Goal: Task Accomplishment & Management: Complete application form

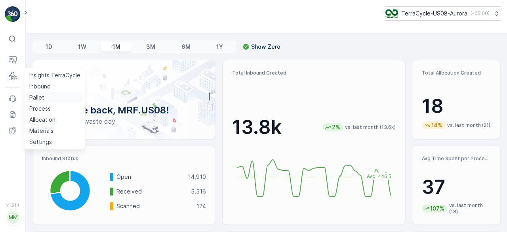
click at [37, 96] on p "Pallet" at bounding box center [36, 97] width 15 height 8
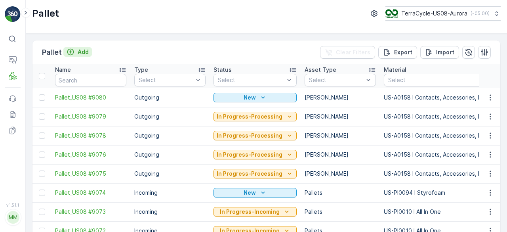
click at [83, 51] on p "Add" at bounding box center [83, 52] width 11 height 8
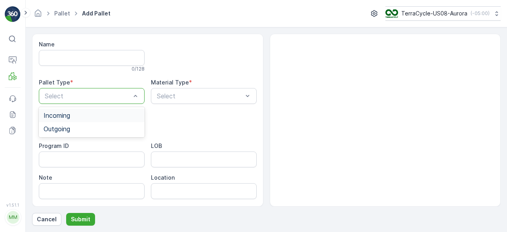
click at [82, 88] on div "Select" at bounding box center [92, 96] width 106 height 16
click at [89, 122] on div "Outgoing" at bounding box center [92, 128] width 106 height 13
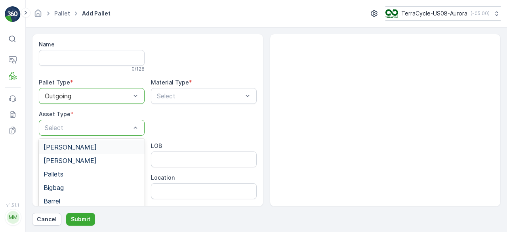
drag, startPoint x: 103, startPoint y: 143, endPoint x: 111, endPoint y: 144, distance: 8.7
click at [103, 143] on div "[PERSON_NAME]" at bounding box center [92, 146] width 96 height 7
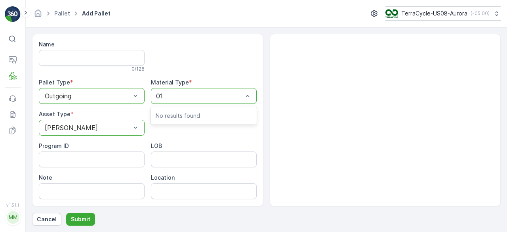
type input "0"
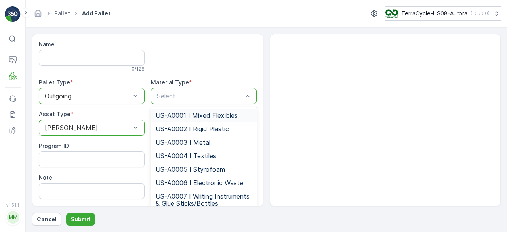
click at [184, 90] on div "Select" at bounding box center [204, 96] width 106 height 16
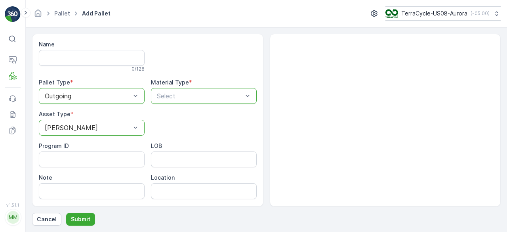
click at [184, 90] on div "Select" at bounding box center [204, 96] width 106 height 16
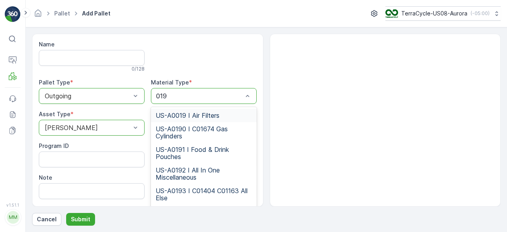
type input "0192"
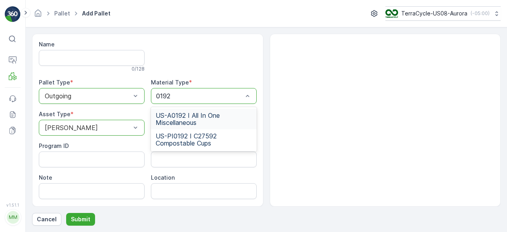
click at [199, 123] on span "US-A0192 I All In One Miscellaneous" at bounding box center [204, 119] width 96 height 14
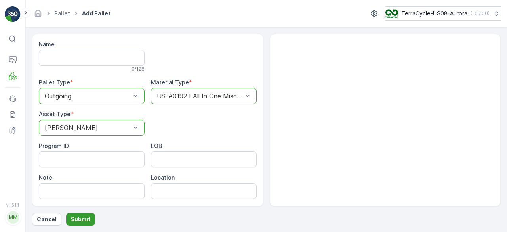
click at [82, 218] on p "Submit" at bounding box center [80, 219] width 19 height 8
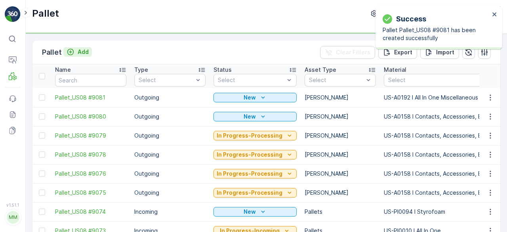
click at [80, 50] on p "Add" at bounding box center [83, 52] width 11 height 8
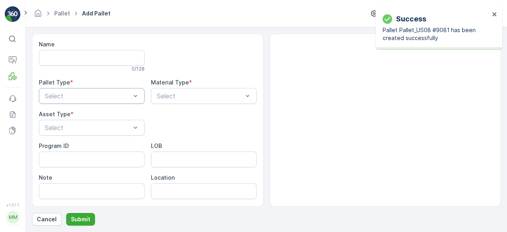
click at [83, 101] on div "Select" at bounding box center [92, 96] width 106 height 16
click at [81, 124] on div "Outgoing" at bounding box center [92, 128] width 106 height 13
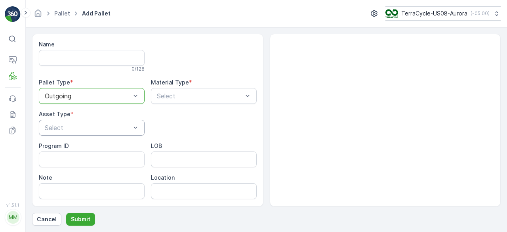
click at [81, 122] on div "Select" at bounding box center [92, 128] width 106 height 16
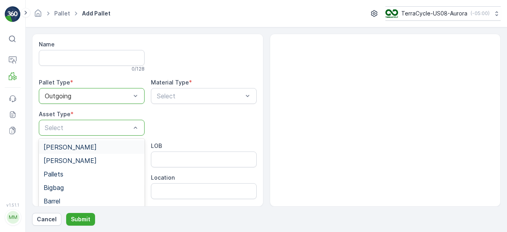
click at [85, 144] on div "[PERSON_NAME]" at bounding box center [92, 146] width 96 height 7
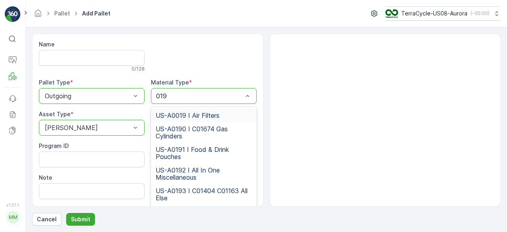
type input "0192"
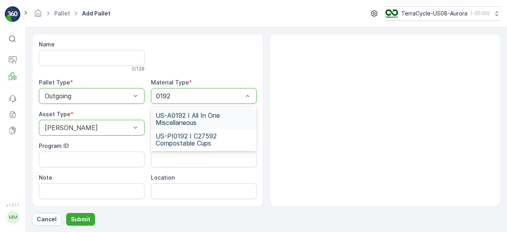
click at [183, 118] on span "US-A0192 I All In One Miscellaneous" at bounding box center [204, 119] width 96 height 14
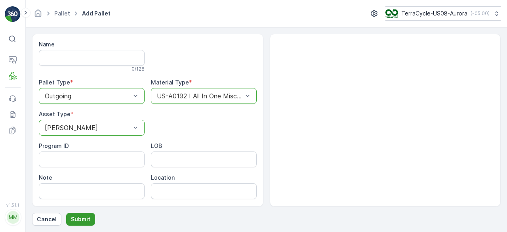
click at [81, 219] on p "Submit" at bounding box center [80, 219] width 19 height 8
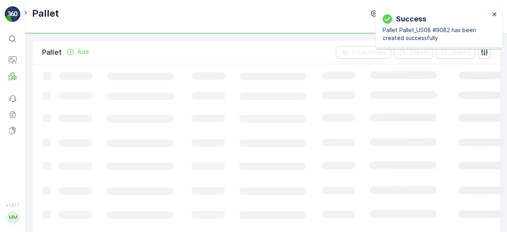
click at [78, 53] on p "Add" at bounding box center [83, 52] width 11 height 8
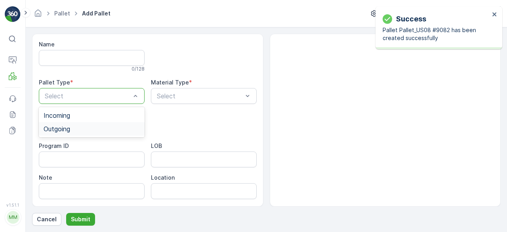
click at [63, 130] on span "Outgoing" at bounding box center [57, 128] width 27 height 7
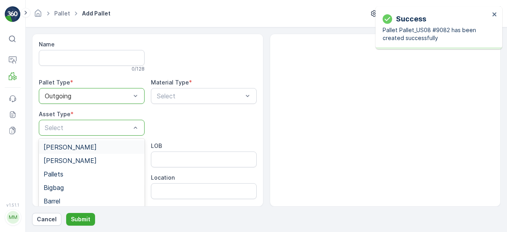
click at [62, 144] on span "[PERSON_NAME]" at bounding box center [70, 146] width 53 height 7
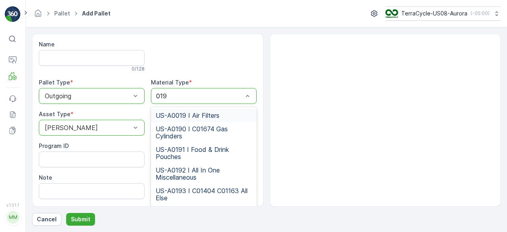
type input "0192"
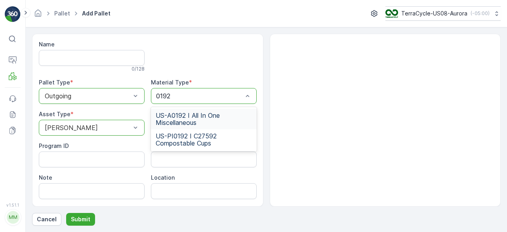
click at [178, 112] on span "US-A0192 I All In One Miscellaneous" at bounding box center [204, 119] width 96 height 14
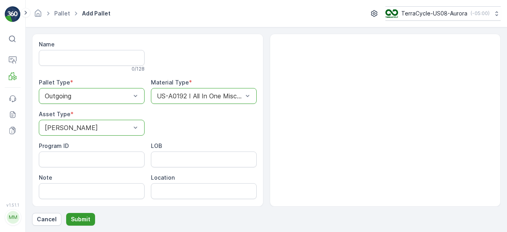
click at [78, 217] on p "Submit" at bounding box center [80, 219] width 19 height 8
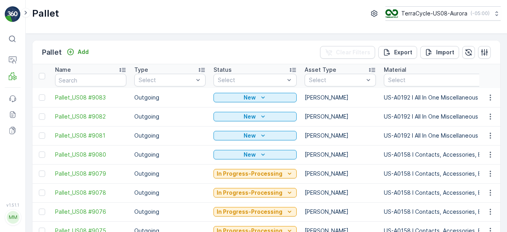
drag, startPoint x: 39, startPoint y: 136, endPoint x: 42, endPoint y: 123, distance: 13.4
click at [39, 136] on div at bounding box center [42, 135] width 6 height 6
click at [39, 132] on input "checkbox" at bounding box center [39, 132] width 0 height 0
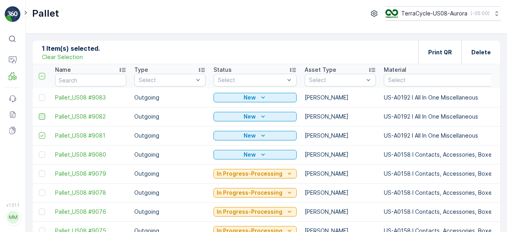
click at [42, 116] on div at bounding box center [42, 116] width 6 height 6
click at [39, 113] on input "checkbox" at bounding box center [39, 113] width 0 height 0
drag, startPoint x: 42, startPoint y: 95, endPoint x: 210, endPoint y: 95, distance: 168.2
click at [42, 95] on div at bounding box center [42, 97] width 6 height 6
click at [39, 94] on input "checkbox" at bounding box center [39, 94] width 0 height 0
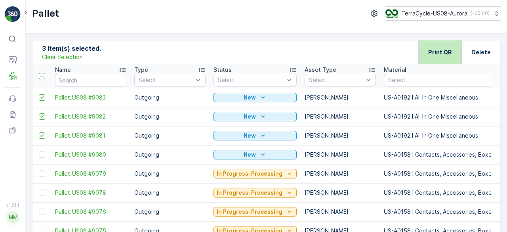
click at [425, 45] on div "Print QR" at bounding box center [439, 51] width 43 height 23
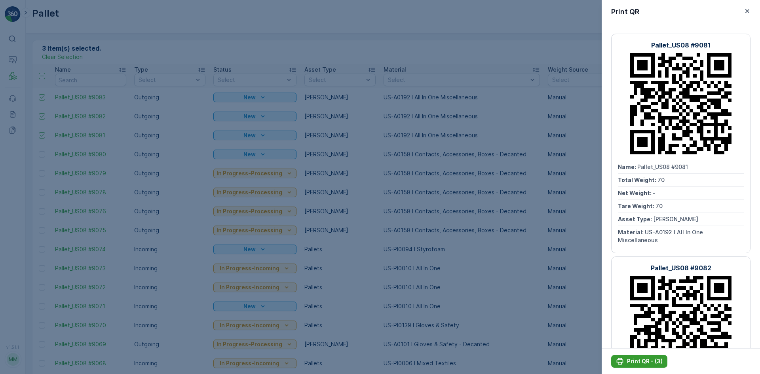
click at [506, 231] on button "Print QR - (3)" at bounding box center [639, 361] width 56 height 13
click at [219, 61] on div at bounding box center [380, 187] width 760 height 374
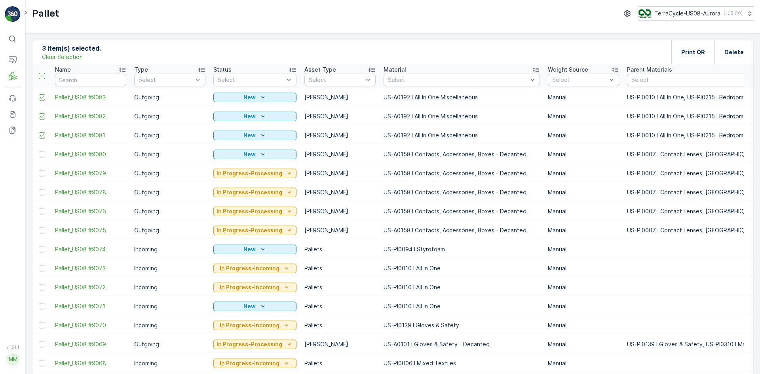
drag, startPoint x: 64, startPoint y: 56, endPoint x: 69, endPoint y: 66, distance: 10.8
click at [64, 56] on p "Clear Selection" at bounding box center [62, 57] width 41 height 8
click at [79, 53] on p "Add" at bounding box center [83, 52] width 11 height 8
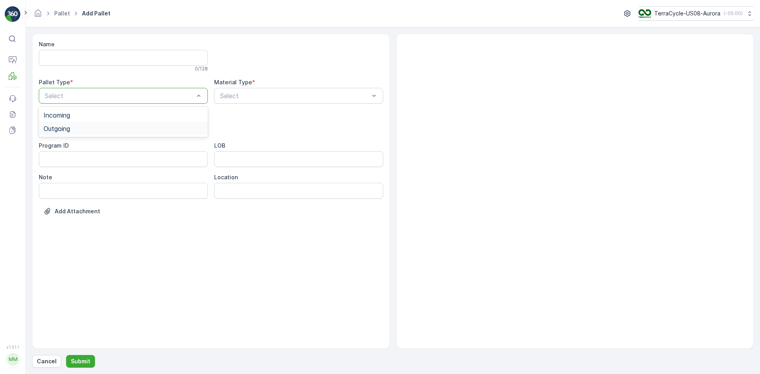
click at [149, 125] on div "Outgoing" at bounding box center [124, 128] width 160 height 7
click at [134, 148] on div "[PERSON_NAME]" at bounding box center [124, 146] width 160 height 7
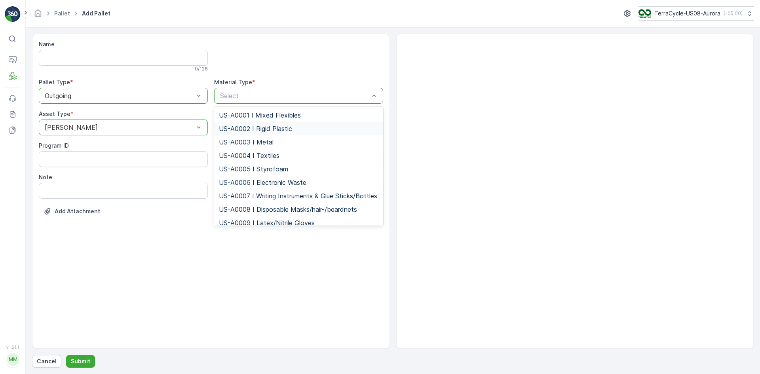
click at [238, 127] on span "US-A0002 I Rigid Plastic" at bounding box center [255, 128] width 73 height 7
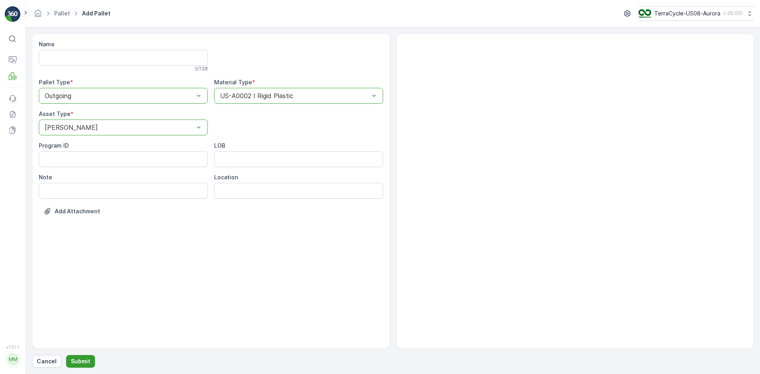
click at [80, 231] on p "Submit" at bounding box center [80, 361] width 19 height 8
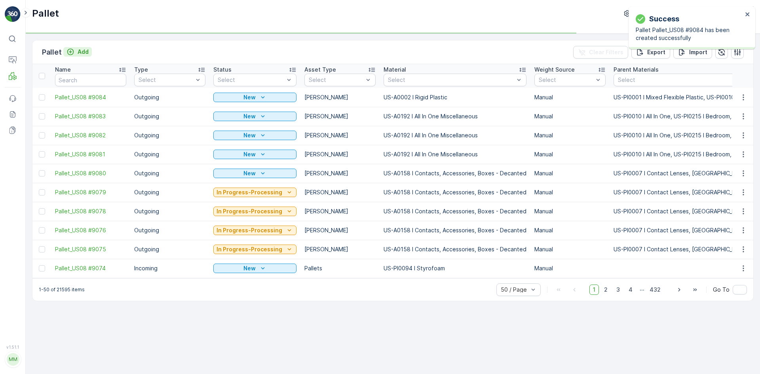
click at [82, 51] on p "Add" at bounding box center [83, 52] width 11 height 8
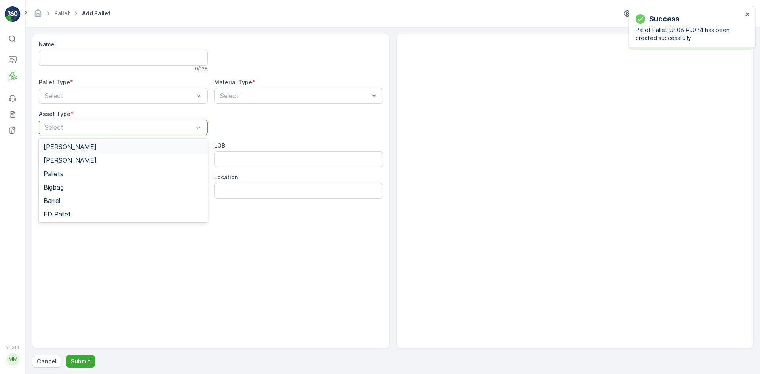
click at [90, 146] on div "[PERSON_NAME]" at bounding box center [124, 146] width 160 height 7
click at [99, 122] on div "Outgoing" at bounding box center [123, 128] width 169 height 13
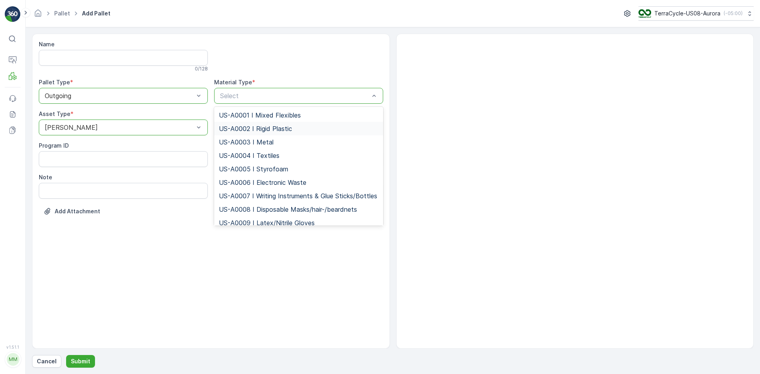
click at [274, 127] on span "US-A0002 I Rigid Plastic" at bounding box center [255, 128] width 73 height 7
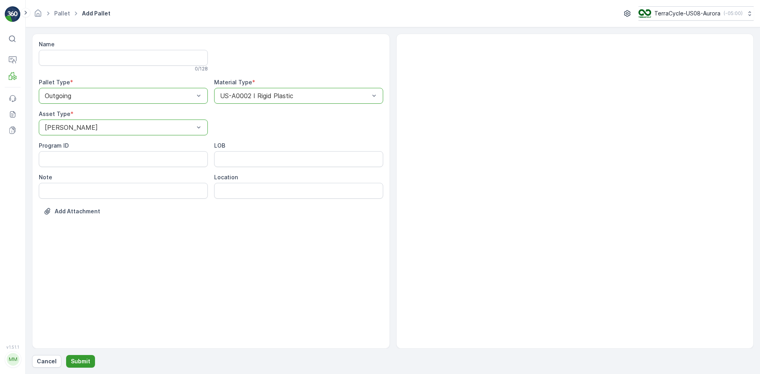
click at [84, 231] on p "Submit" at bounding box center [80, 361] width 19 height 8
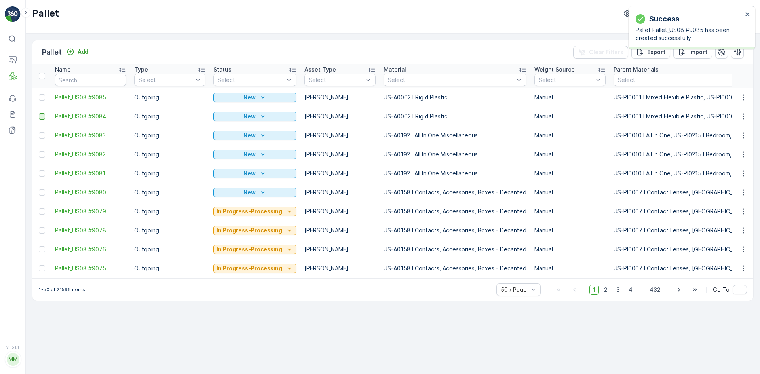
click at [41, 117] on div at bounding box center [42, 116] width 6 height 6
click at [39, 113] on input "checkbox" at bounding box center [39, 113] width 0 height 0
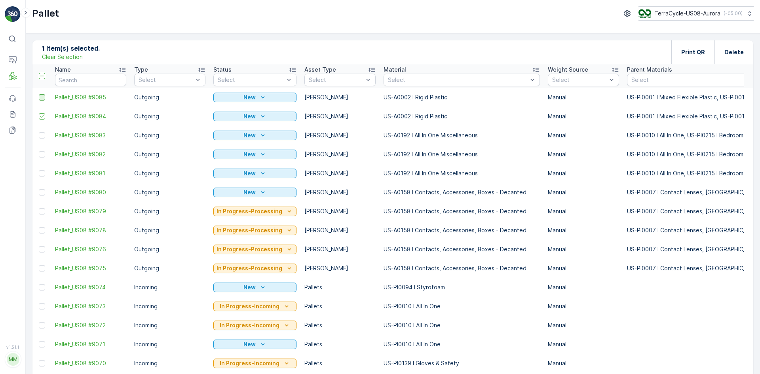
click at [45, 95] on div at bounding box center [42, 97] width 6 height 6
click at [39, 94] on input "checkbox" at bounding box center [39, 94] width 0 height 0
click at [506, 47] on div "Print QR" at bounding box center [693, 51] width 24 height 23
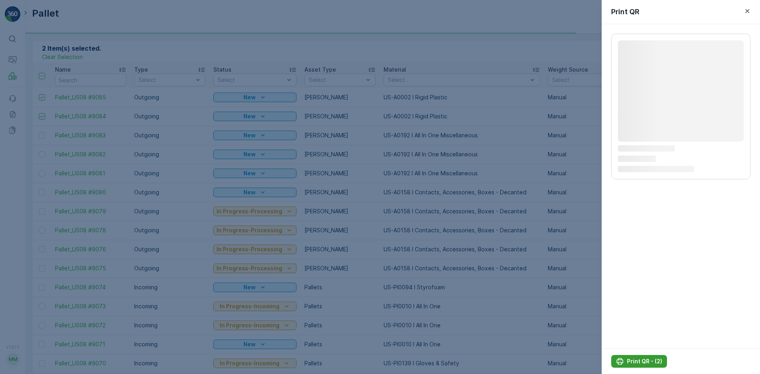
click at [506, 231] on p "Print QR - (2)" at bounding box center [644, 361] width 35 height 8
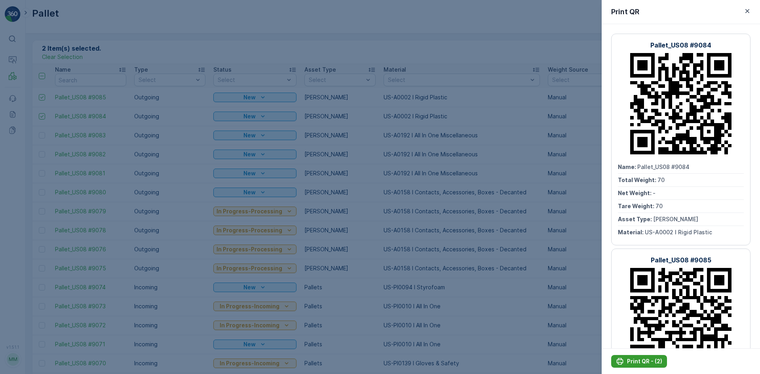
click at [506, 231] on p "Print QR - (2)" at bounding box center [644, 361] width 35 height 8
click at [115, 131] on div at bounding box center [380, 187] width 760 height 374
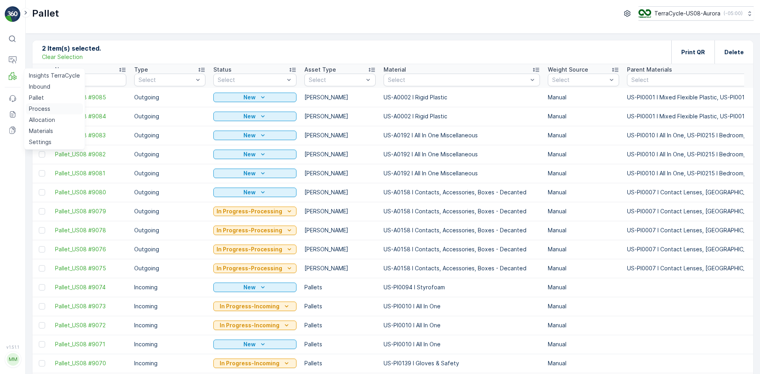
click at [51, 108] on link "Process" at bounding box center [54, 108] width 57 height 11
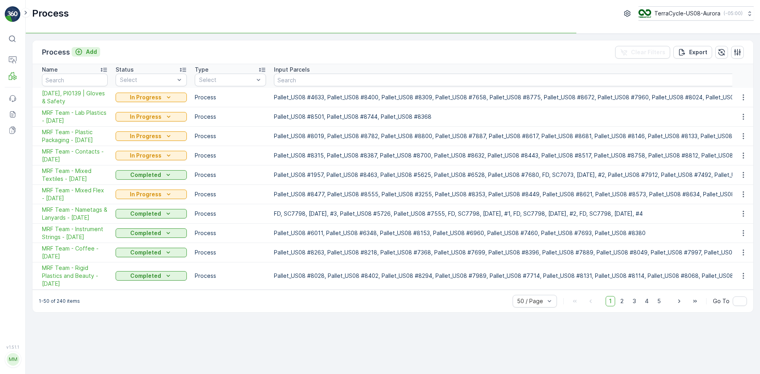
click at [88, 47] on button "Add" at bounding box center [86, 51] width 28 height 9
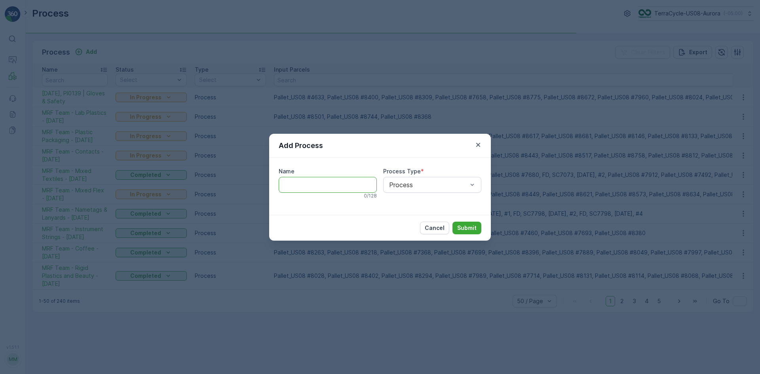
click at [321, 188] on input "Name" at bounding box center [328, 185] width 98 height 16
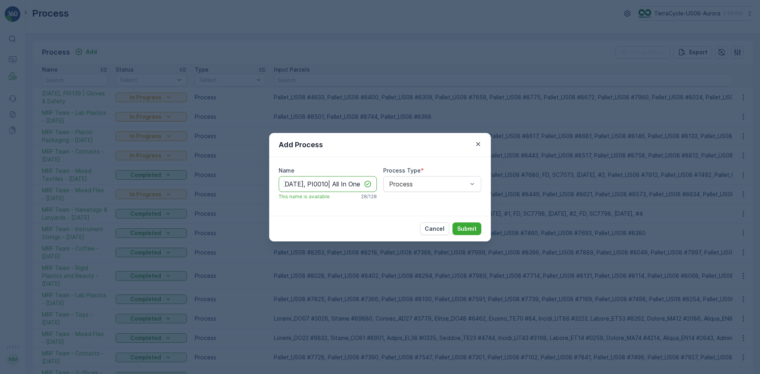
scroll to position [0, 7]
type input "[DATE], PI0010| All In One"
click at [465, 228] on p "Submit" at bounding box center [466, 229] width 19 height 8
